Goal: Task Accomplishment & Management: Complete application form

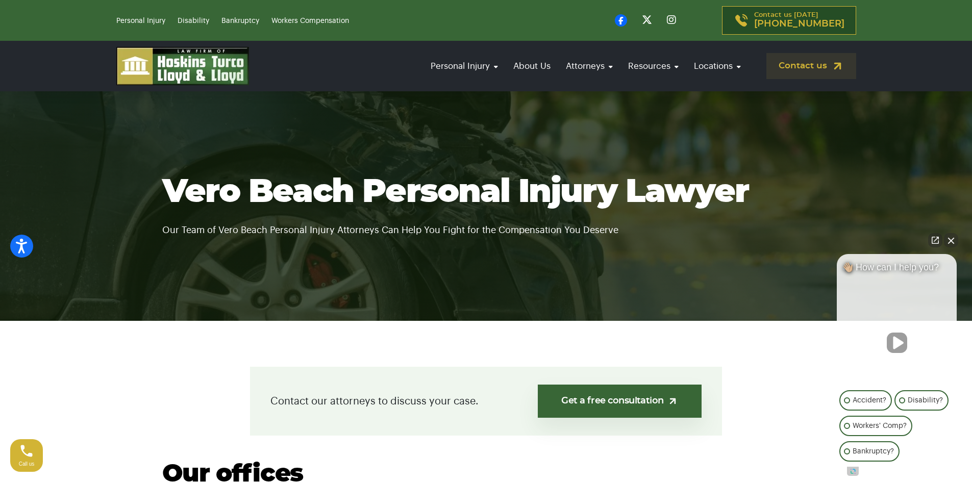
click at [950, 239] on button "Close Intaker Chat Widget" at bounding box center [951, 240] width 14 height 14
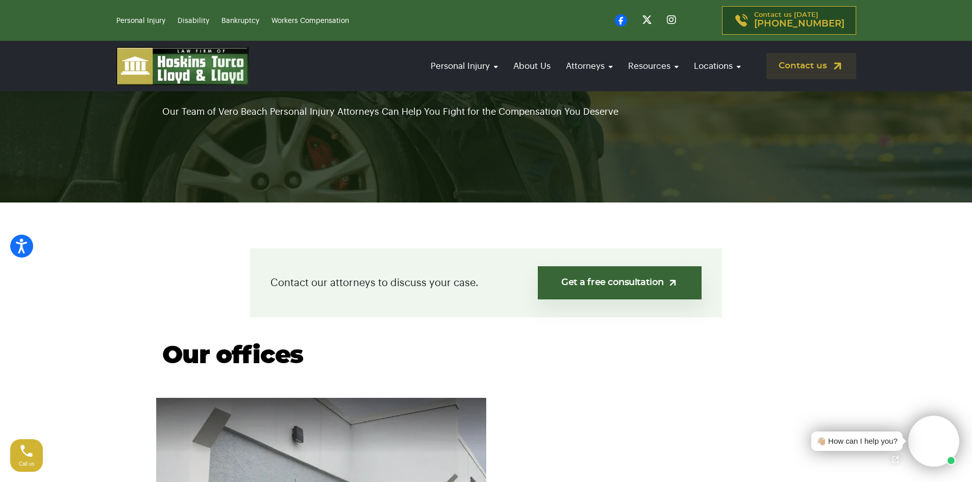
scroll to position [153, 0]
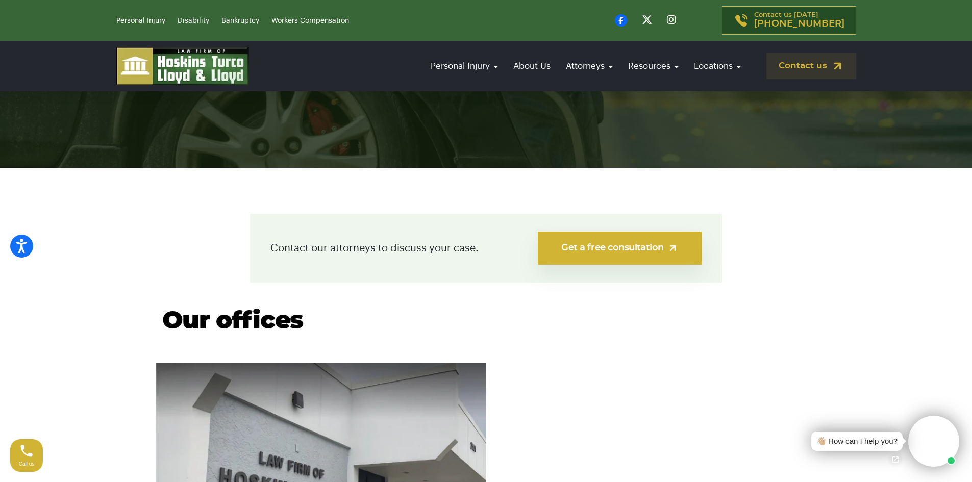
click at [615, 243] on link "Get a free consultation" at bounding box center [620, 248] width 164 height 33
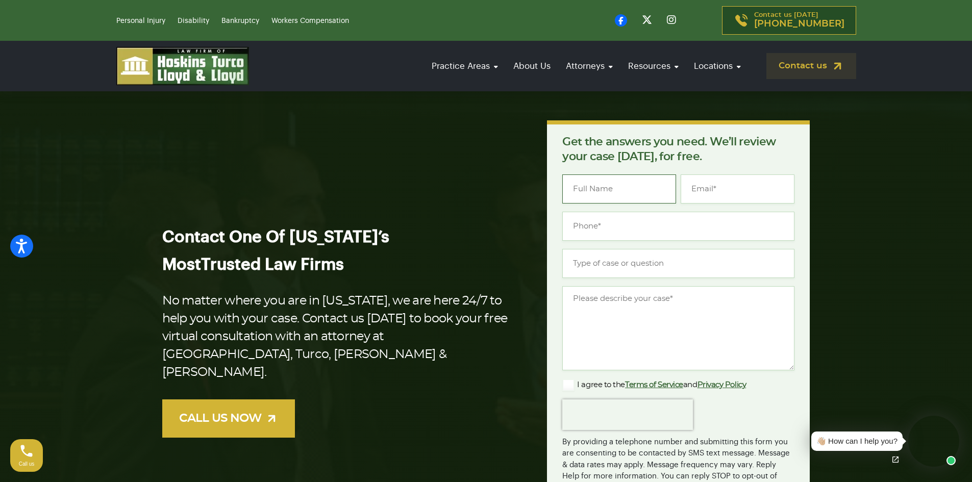
click at [590, 192] on input "Name *" at bounding box center [619, 188] width 114 height 29
type input "Hunter"
type input "[PERSON_NAME]"
drag, startPoint x: 618, startPoint y: 190, endPoint x: 550, endPoint y: 191, distance: 68.3
click at [550, 191] on div "Get the answers you need. We’ll review your case [DATE], for free. " * " indica…" at bounding box center [678, 341] width 263 height 442
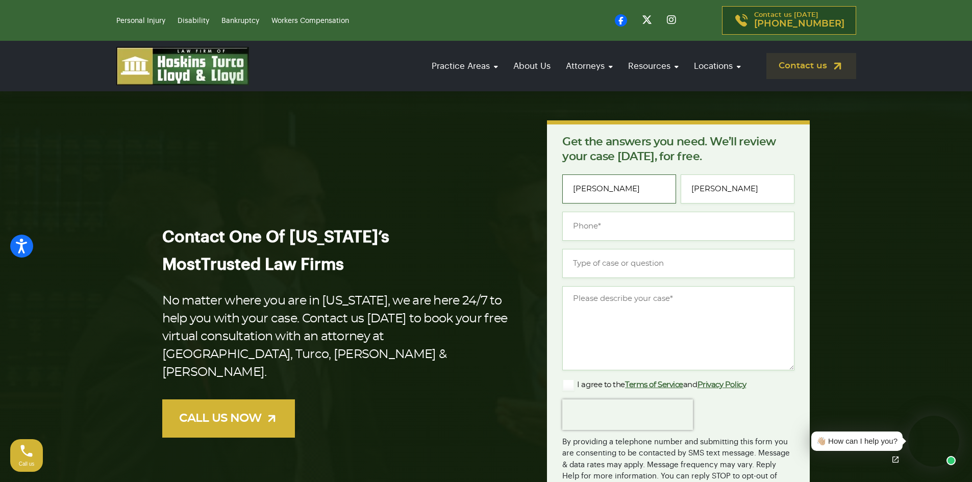
type input "[PERSON_NAME]"
click at [597, 231] on input "(___) ___-____" at bounding box center [678, 226] width 232 height 29
click at [577, 225] on input "(___) ___-____" at bounding box center [678, 226] width 232 height 29
type input "[PHONE_NUMBER]"
click at [591, 265] on input "Type of case or question *" at bounding box center [678, 263] width 232 height 29
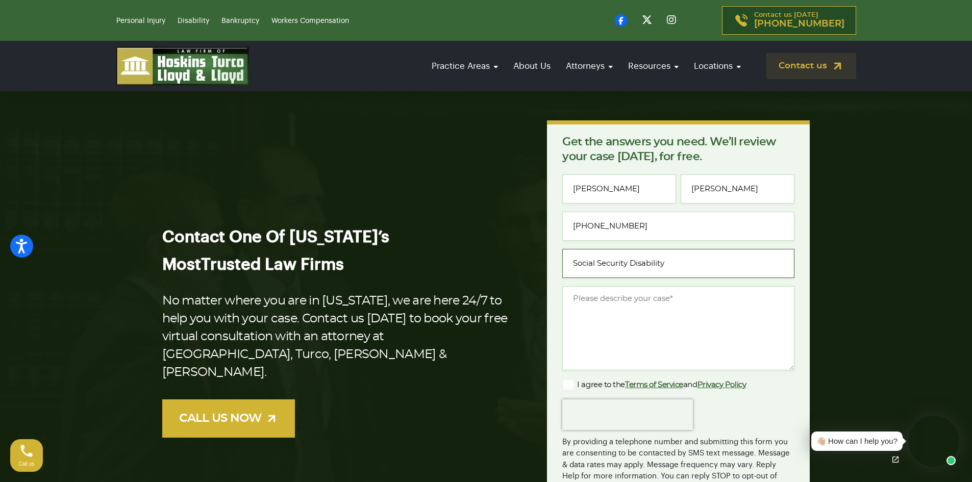
type input "Social Security Disability"
click at [611, 298] on textarea "Message *" at bounding box center [678, 328] width 232 height 84
type textarea "W"
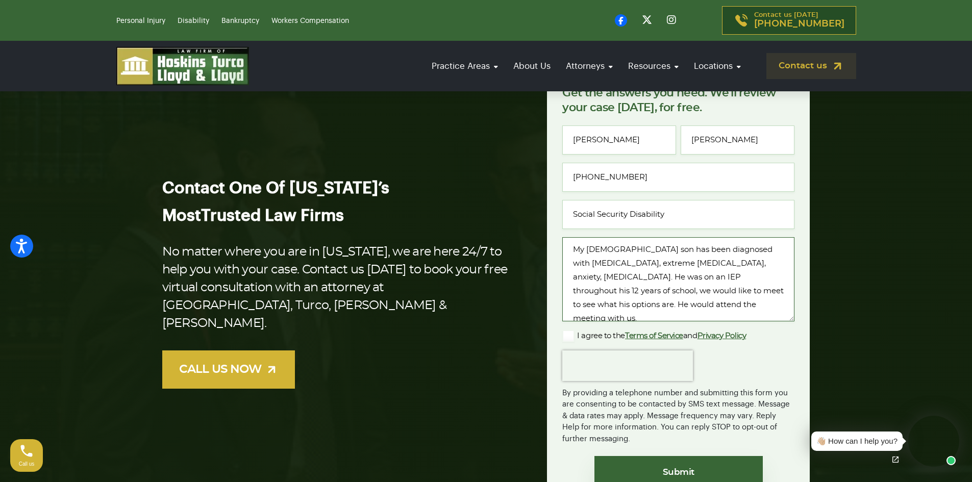
scroll to position [102, 0]
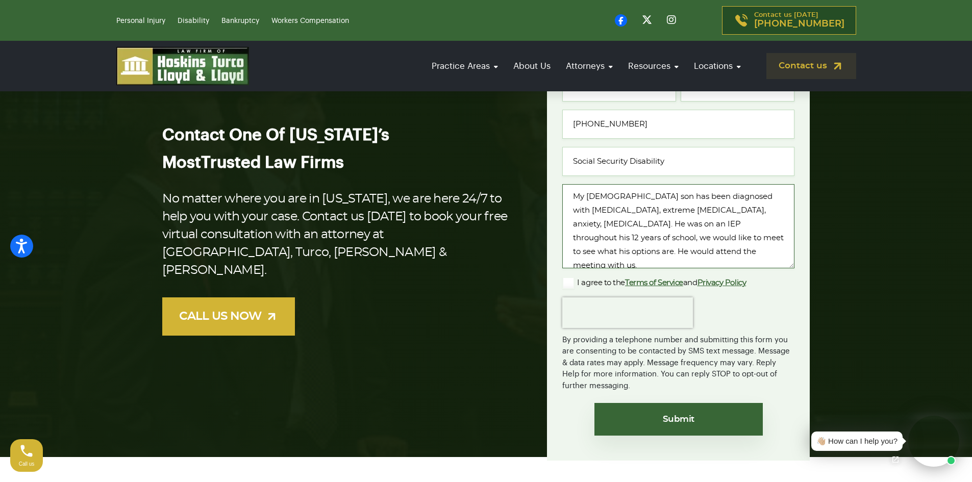
click at [644, 195] on textarea "My [DEMOGRAPHIC_DATA] son has been diagnosed with [MEDICAL_DATA], extreme [MEDI…" at bounding box center [678, 226] width 232 height 84
click at [616, 251] on textarea "My [DEMOGRAPHIC_DATA] son [PERSON_NAME] has been diagnosed with [MEDICAL_DATA],…" at bounding box center [678, 226] width 232 height 84
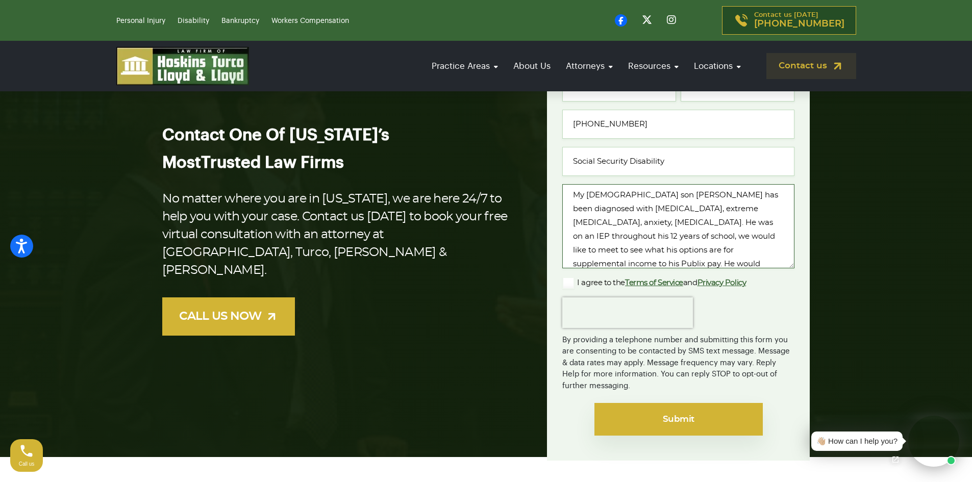
type textarea "My [DEMOGRAPHIC_DATA] son [PERSON_NAME] has been diagnosed with [MEDICAL_DATA],…"
click at [675, 415] on input "Submit" at bounding box center [678, 419] width 168 height 33
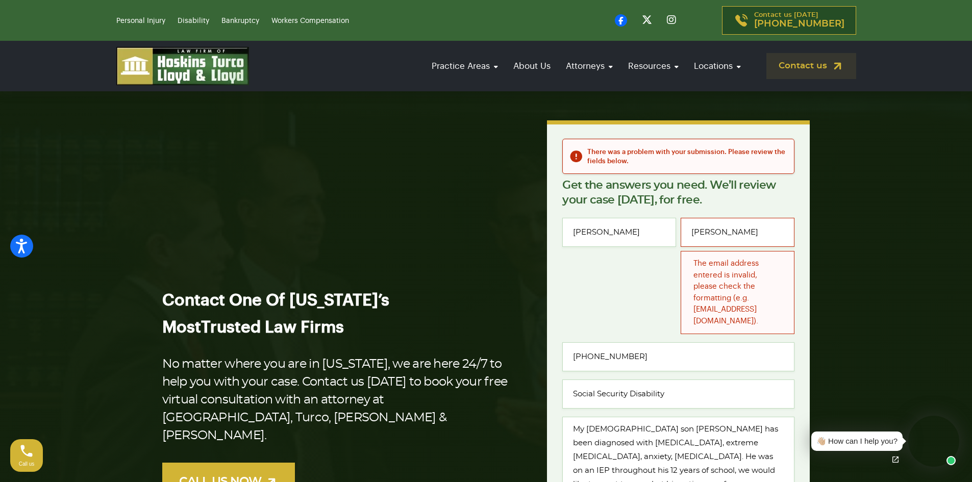
click at [708, 275] on div "The email address entered is invalid, please check the formatting (e.g. email@d…" at bounding box center [737, 292] width 114 height 83
click at [735, 236] on input "[PERSON_NAME]" at bounding box center [737, 232] width 114 height 29
drag, startPoint x: 755, startPoint y: 229, endPoint x: 671, endPoint y: 232, distance: 83.7
click at [671, 232] on div "Name * Mari Ann Email * Hutchinson The email address entered is invalid, please…" at bounding box center [678, 419] width 232 height 402
type input "mahutchinson1@att.net"
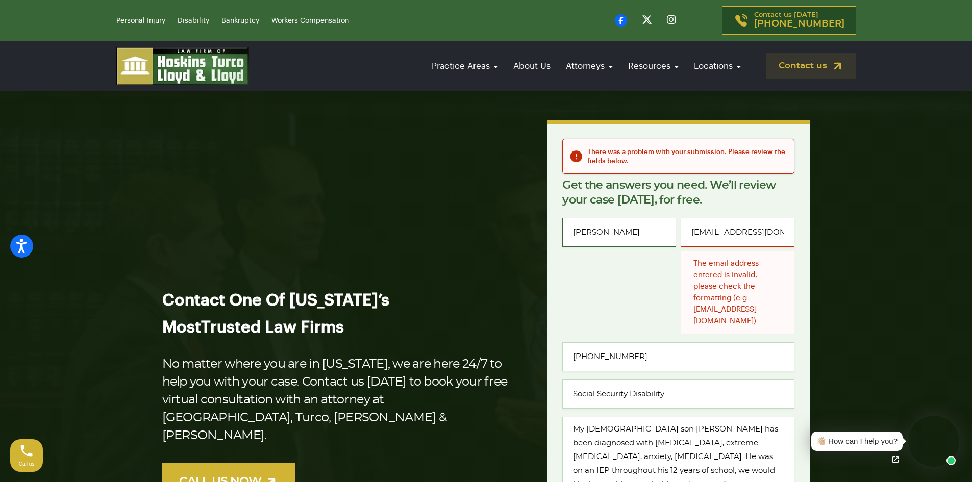
click at [629, 238] on input "[PERSON_NAME]" at bounding box center [619, 232] width 114 height 29
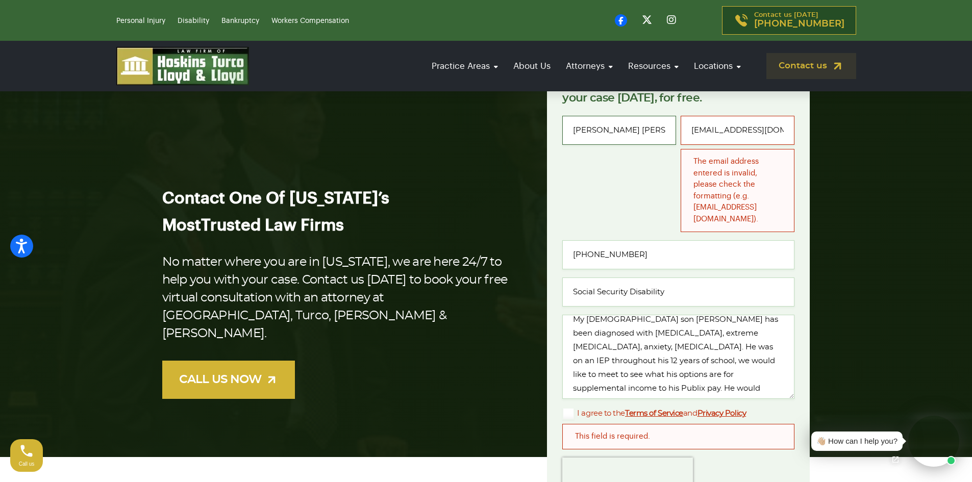
scroll to position [10, 0]
type input "Mari Ann Hutchinson"
click at [620, 424] on div "This field is required." at bounding box center [678, 437] width 232 height 26
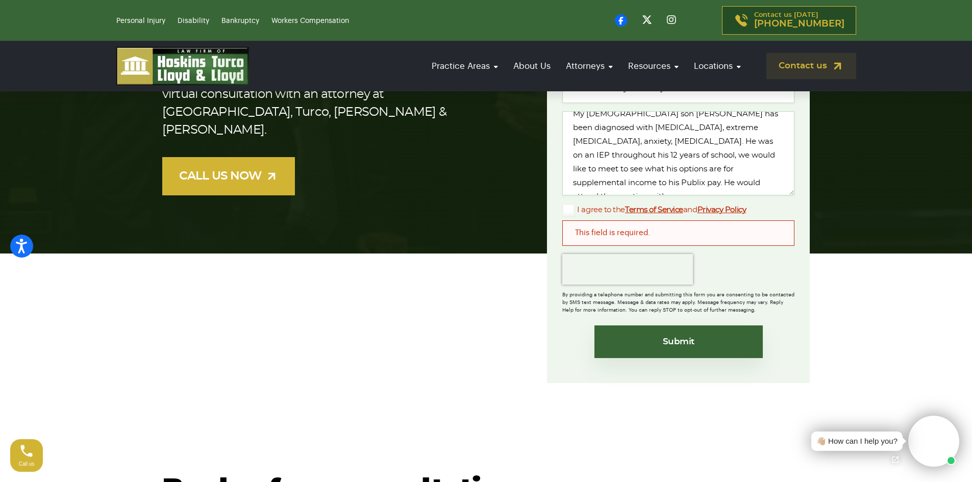
scroll to position [306, 0]
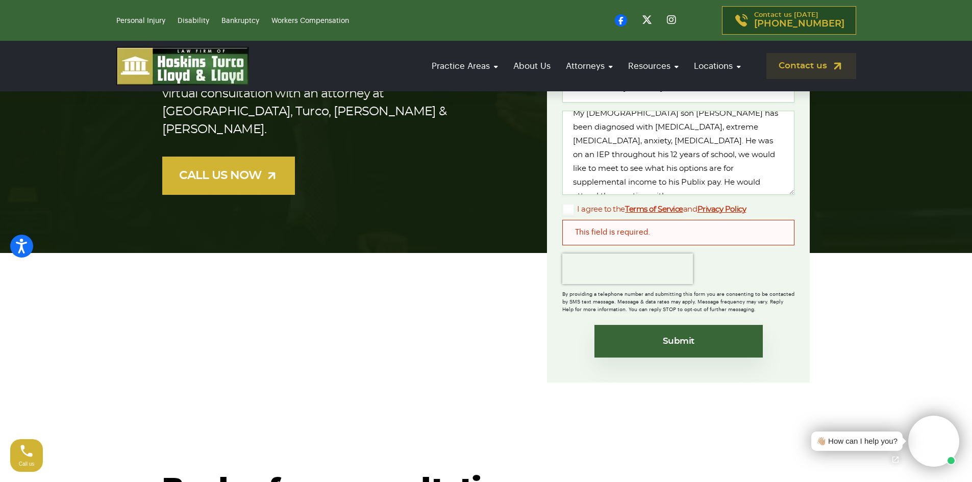
click at [601, 220] on div "This field is required." at bounding box center [678, 233] width 232 height 26
click at [624, 203] on label "I agree to the Terms of Service and Privacy Policy" at bounding box center [654, 209] width 184 height 12
click at [0, 0] on input "I agree to the Terms of Service and Privacy Policy" at bounding box center [0, 0] width 0 height 0
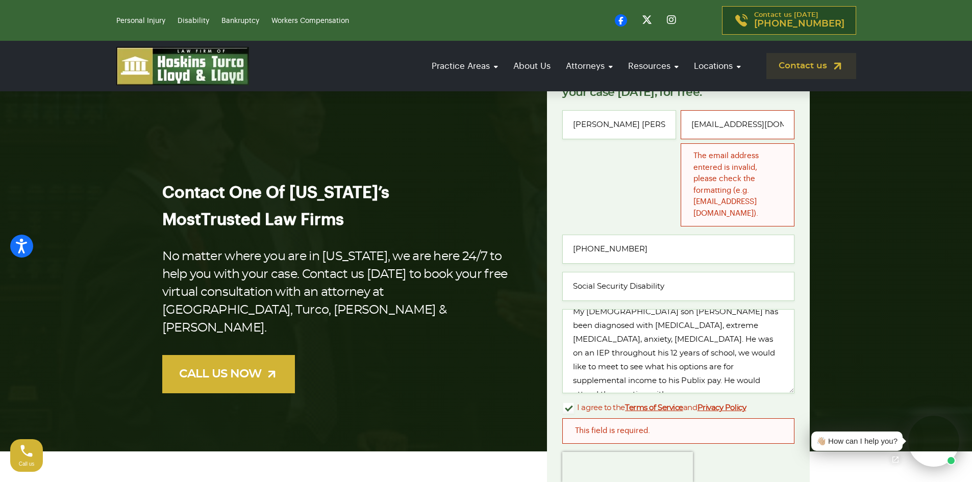
scroll to position [255, 0]
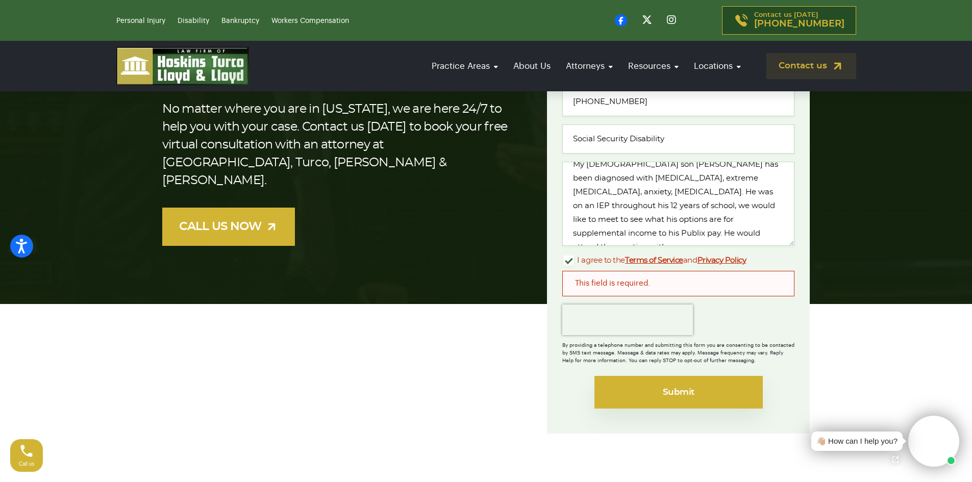
click at [669, 388] on input "Submit" at bounding box center [678, 392] width 168 height 33
